Goal: Information Seeking & Learning: Learn about a topic

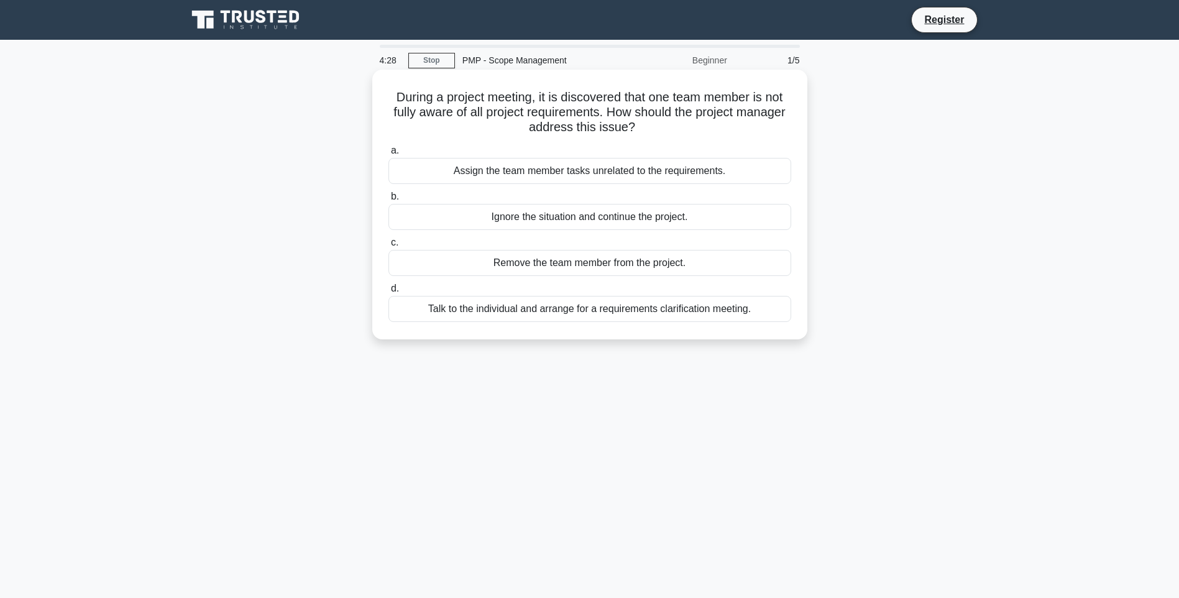
click at [730, 308] on div "Talk to the individual and arrange for a requirements clarification meeting." at bounding box center [589, 309] width 403 height 26
click at [388, 293] on input "d. Talk to the individual and arrange for a requirements clarification meeting." at bounding box center [388, 289] width 0 height 8
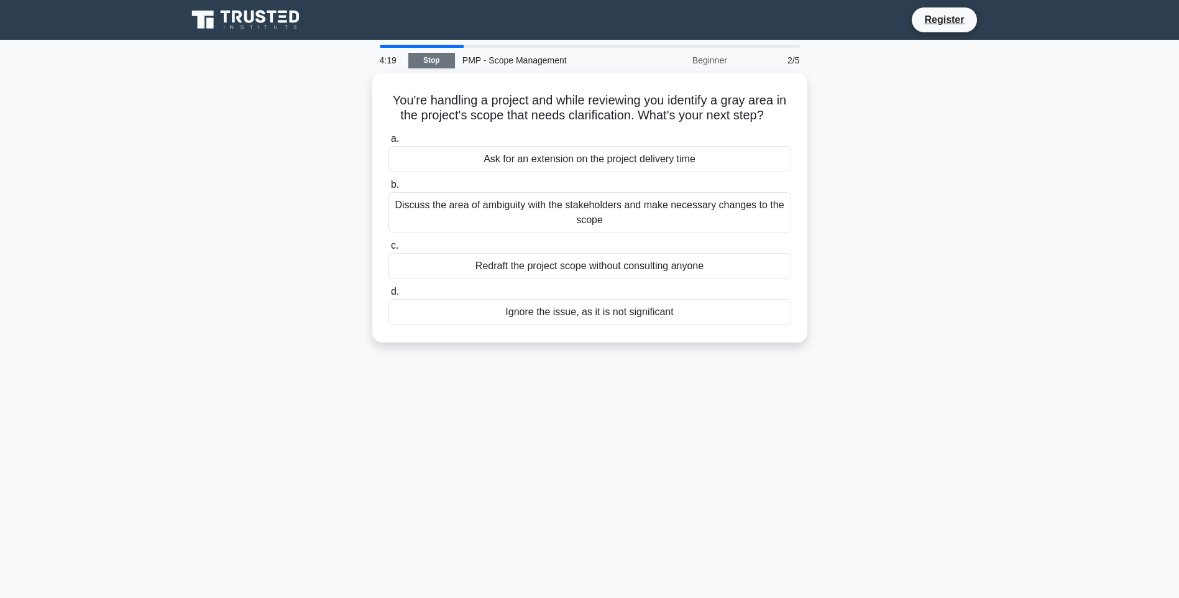
click at [423, 57] on link "Stop" at bounding box center [431, 61] width 47 height 16
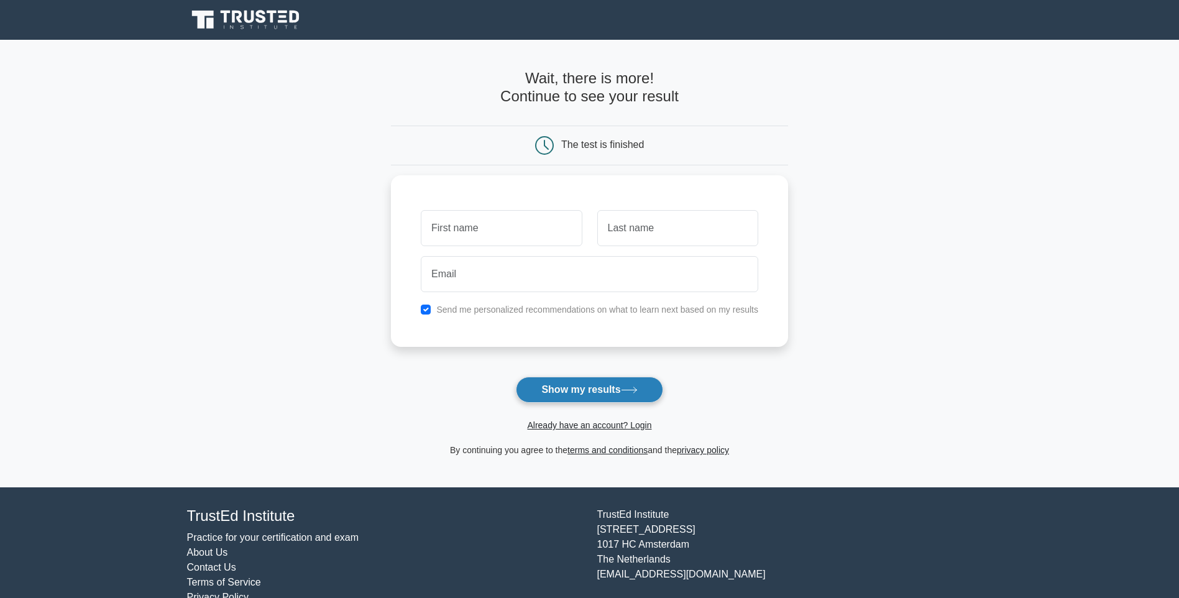
click at [631, 385] on button "Show my results" at bounding box center [589, 390] width 147 height 26
click at [899, 248] on main "Wait, there is more! Continue to see your result The test is finished and the" at bounding box center [589, 263] width 1179 height 447
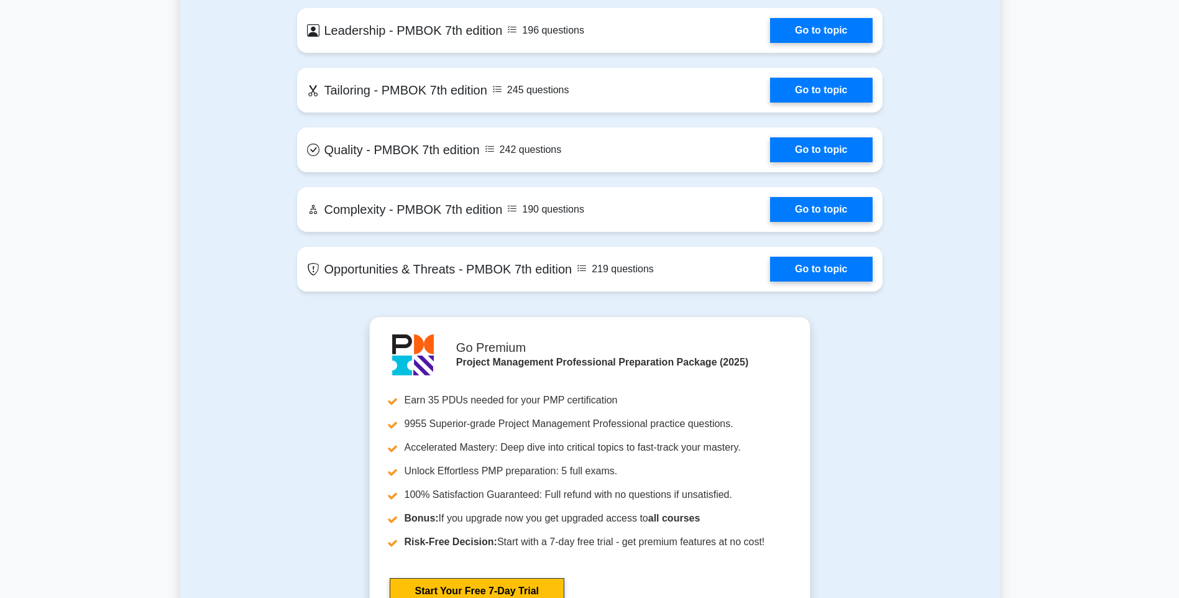
scroll to position [2792, 0]
